Goal: Transaction & Acquisition: Obtain resource

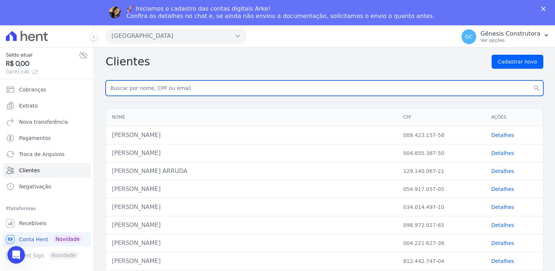
paste input "[PERSON_NAME]"
type input "[PERSON_NAME]"
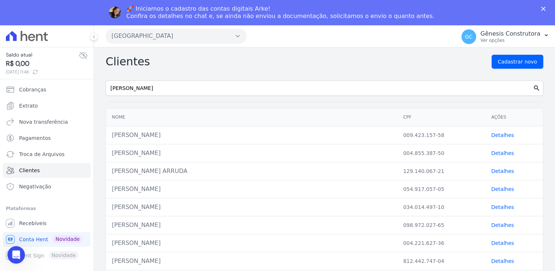
click at [533, 90] on icon "search" at bounding box center [536, 87] width 7 height 7
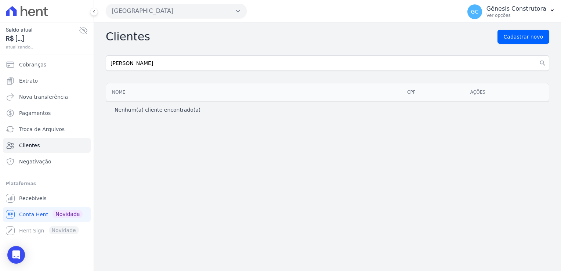
click at [156, 33] on div "Clientes Cadastrar novo" at bounding box center [327, 37] width 443 height 14
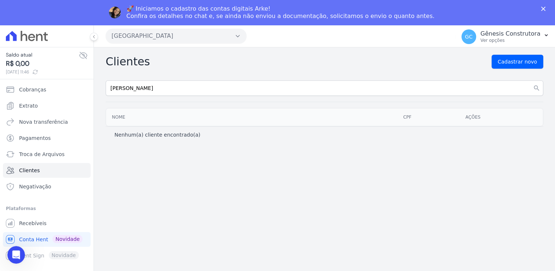
click at [167, 19] on div "🚀 Iniciamos o cadastro das contas digitais Arke! Confira os detalhes no chat e,…" at bounding box center [281, 12] width 308 height 15
click at [171, 33] on button "[GEOGRAPHIC_DATA]" at bounding box center [176, 36] width 141 height 15
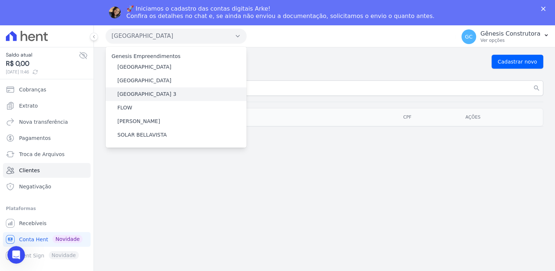
click at [157, 90] on div "[GEOGRAPHIC_DATA] 3" at bounding box center [176, 94] width 141 height 14
click at [158, 92] on label "[GEOGRAPHIC_DATA] 3" at bounding box center [146, 94] width 59 height 8
click at [0, 0] on input "[GEOGRAPHIC_DATA] 3" at bounding box center [0, 0] width 0 height 0
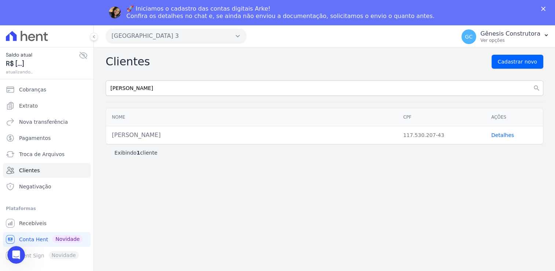
click at [506, 135] on link "Detalhes" at bounding box center [503, 135] width 23 height 6
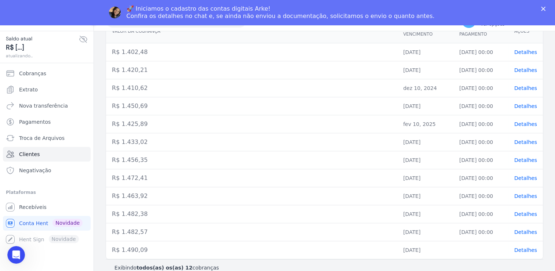
scroll to position [25, 0]
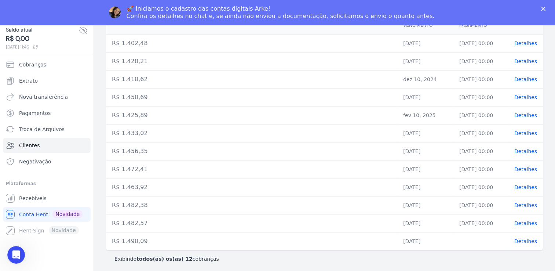
click at [523, 238] on span "Detalhes" at bounding box center [526, 241] width 23 height 6
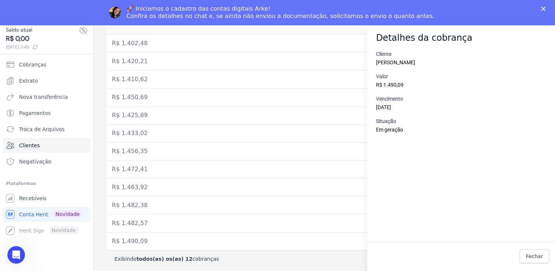
drag, startPoint x: 446, startPoint y: 62, endPoint x: 436, endPoint y: 68, distance: 10.5
click at [436, 68] on div "Cliente [PERSON_NAME] Valor R$ 1.490,09 Vencimento [DATE] Situação Em geração" at bounding box center [461, 145] width 188 height 191
click at [18, 256] on icon "Abertura do Messenger da Intercom" at bounding box center [15, 254] width 12 height 12
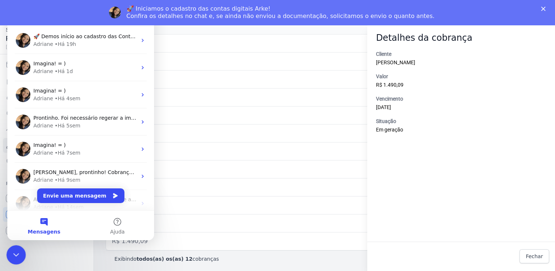
scroll to position [0, 0]
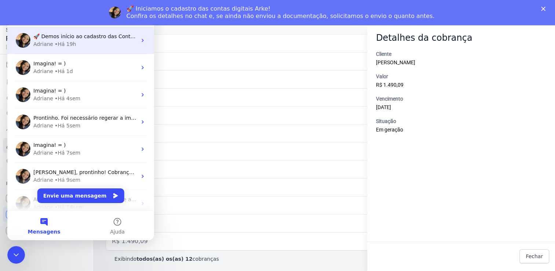
click at [69, 41] on div "• Há 19h" at bounding box center [66, 44] width 22 height 8
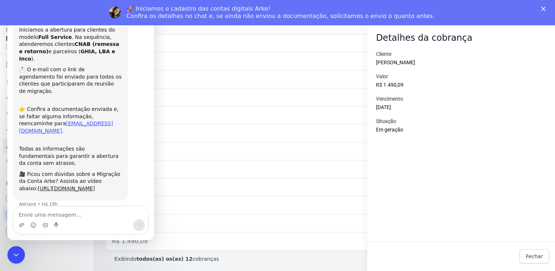
scroll to position [41, 0]
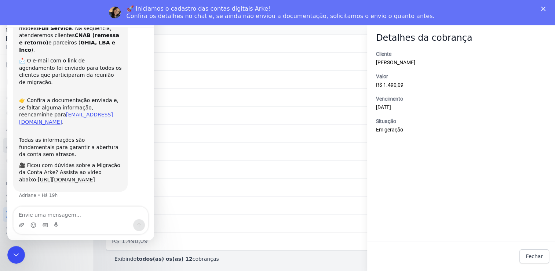
click at [96, 214] on textarea "Envie uma mensagem..." at bounding box center [81, 213] width 134 height 12
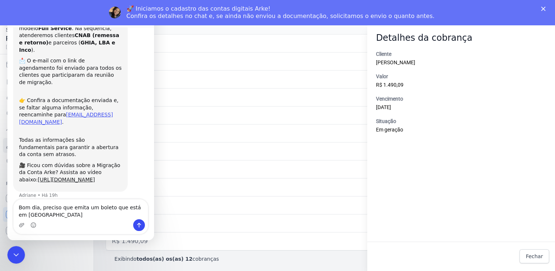
scroll to position [48, 0]
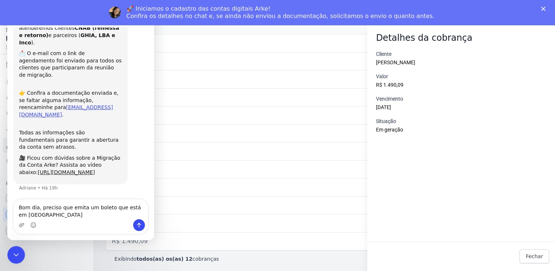
type textarea "Bom dia, preciso que emita um boleto que está em geração"
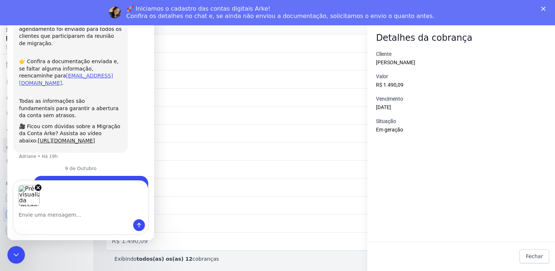
scroll to position [106, 0]
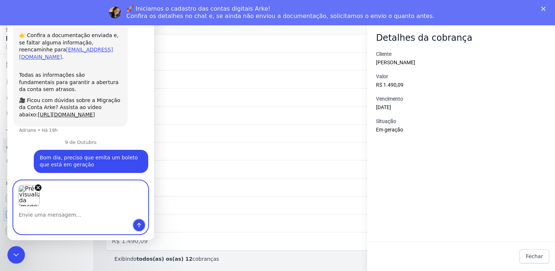
click at [141, 222] on icon "Enviar uma mensagem" at bounding box center [139, 225] width 6 height 6
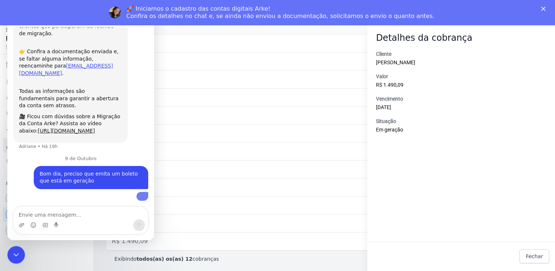
scroll to position [164, 0]
click at [200, 115] on td "R$ 1.425,89" at bounding box center [251, 115] width 291 height 18
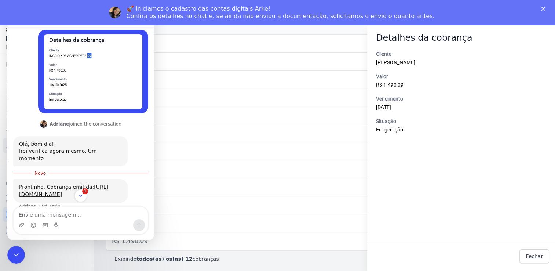
scroll to position [327, 0]
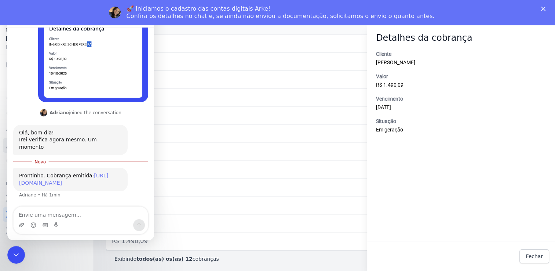
click at [71, 180] on link "[URL][DOMAIN_NAME]" at bounding box center [63, 179] width 89 height 13
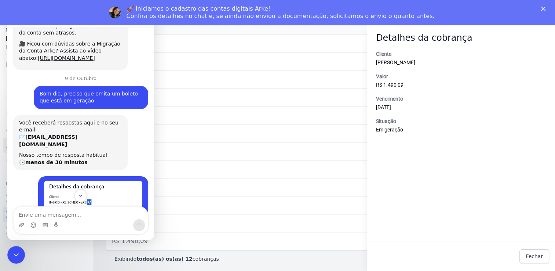
scroll to position [145, 0]
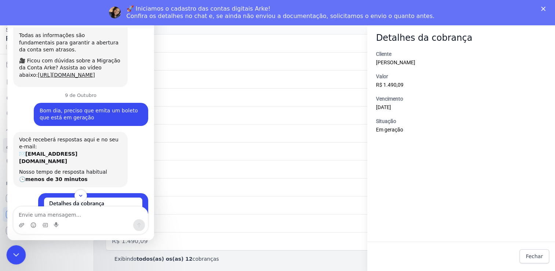
drag, startPoint x: 20, startPoint y: 249, endPoint x: 22, endPoint y: 245, distance: 5.1
click at [22, 245] on div "Encerramento do Messenger da Intercom" at bounding box center [15, 254] width 18 height 18
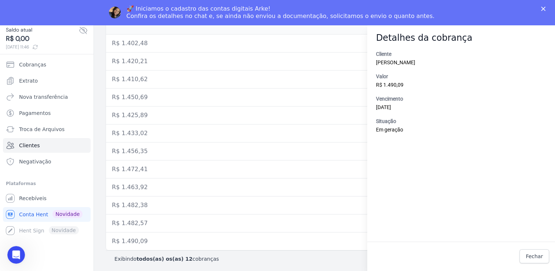
scroll to position [358, 0]
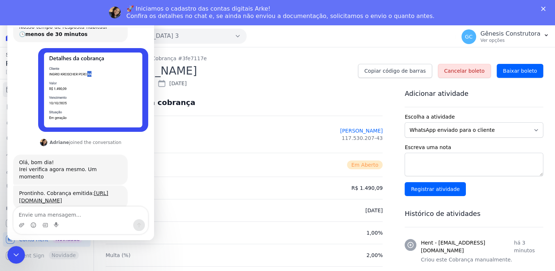
scroll to position [315, 0]
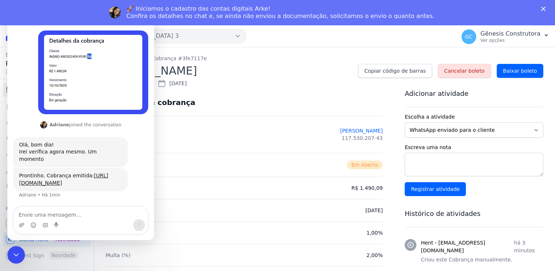
click at [327, 67] on h2 "[PERSON_NAME]" at bounding box center [229, 70] width 247 height 17
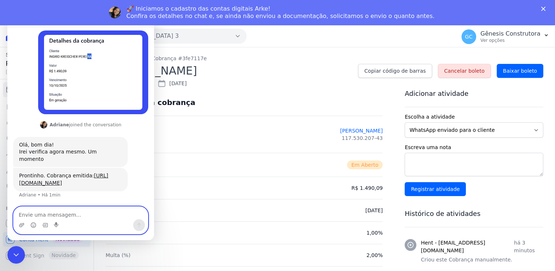
click at [62, 211] on textarea "Envie uma mensagem..." at bounding box center [81, 213] width 134 height 12
type textarea "Obrigada"
click at [143, 225] on button "Enviar uma mensagem" at bounding box center [139, 225] width 12 height 12
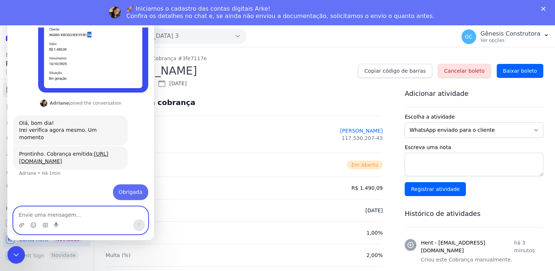
scroll to position [337, 0]
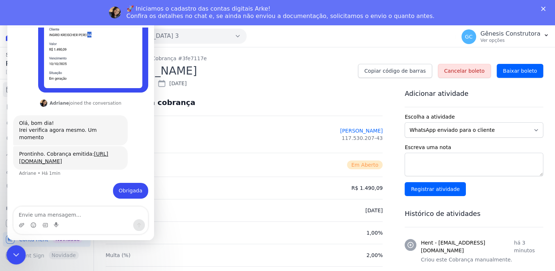
click at [13, 253] on icon "Encerramento do Messenger da Intercom" at bounding box center [14, 253] width 5 height 3
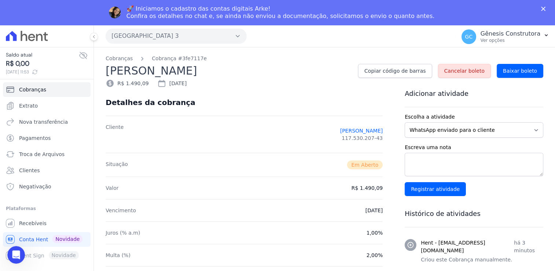
scroll to position [336, 0]
click at [521, 73] on span "Baixar boleto" at bounding box center [520, 70] width 34 height 7
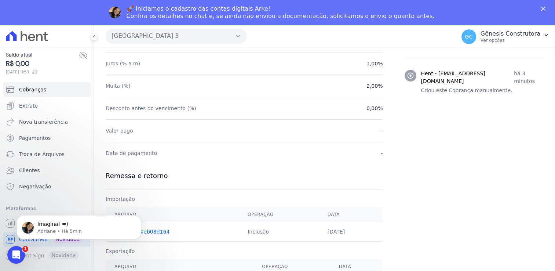
scroll to position [142, 0]
